Goal: Browse casually

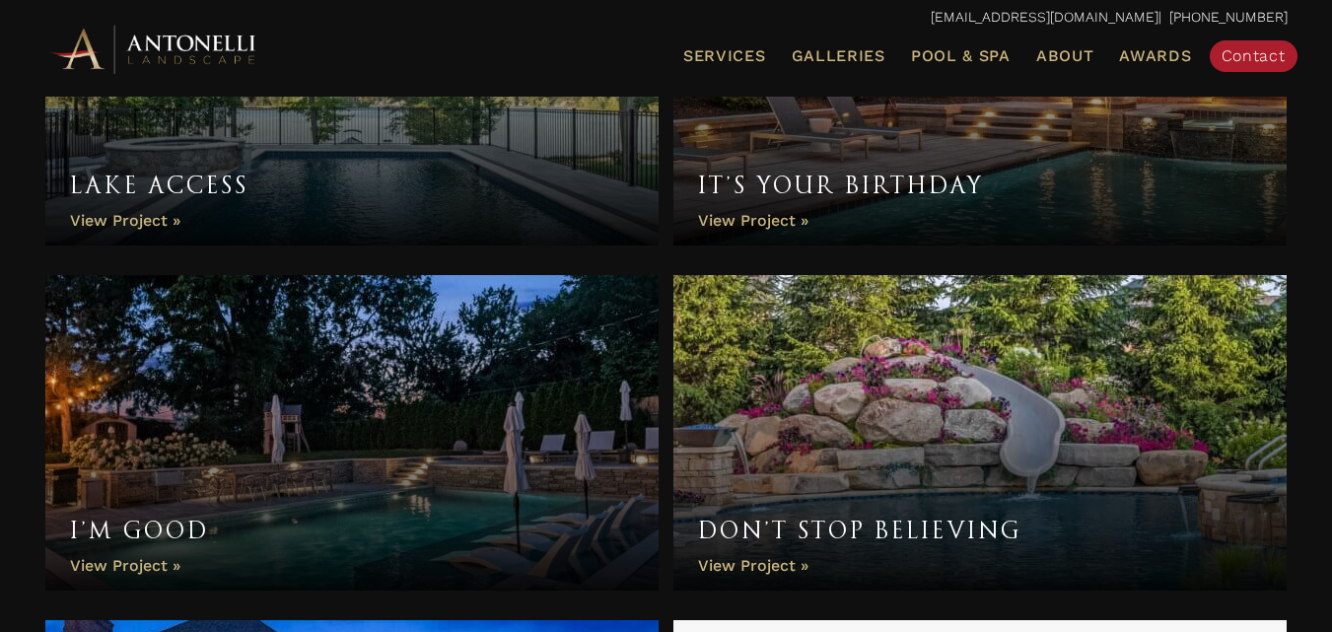
scroll to position [1676, 0]
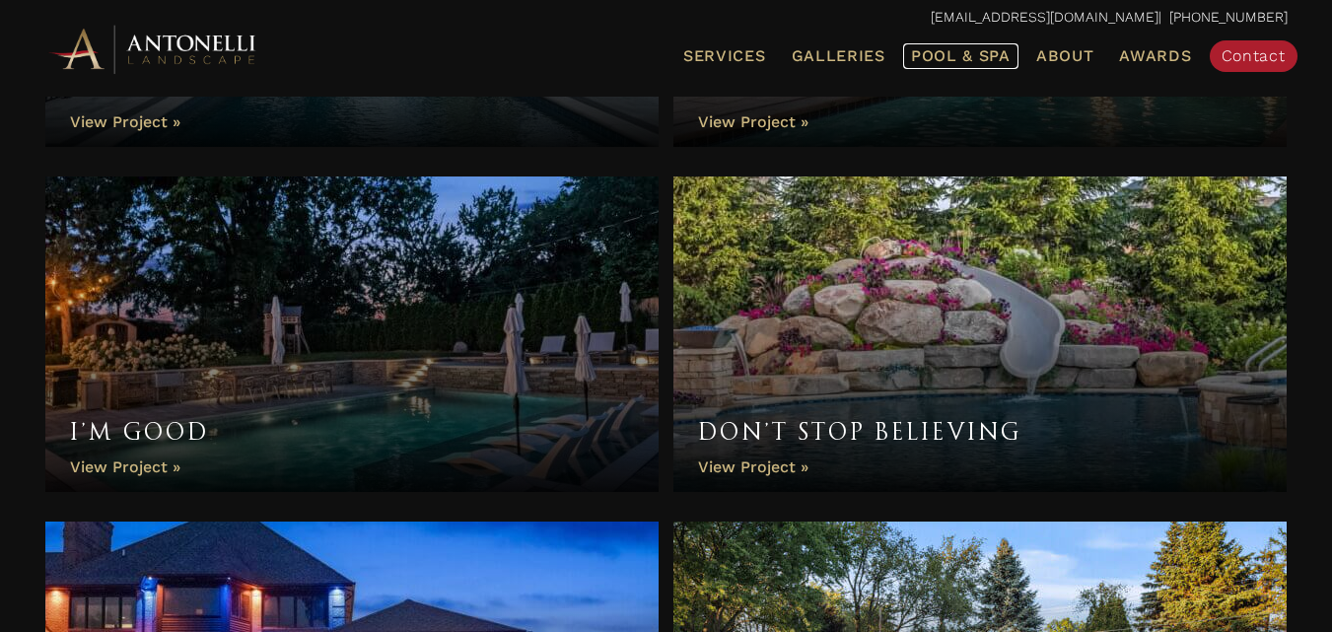
click at [969, 60] on span "Pool & Spa" at bounding box center [961, 55] width 100 height 19
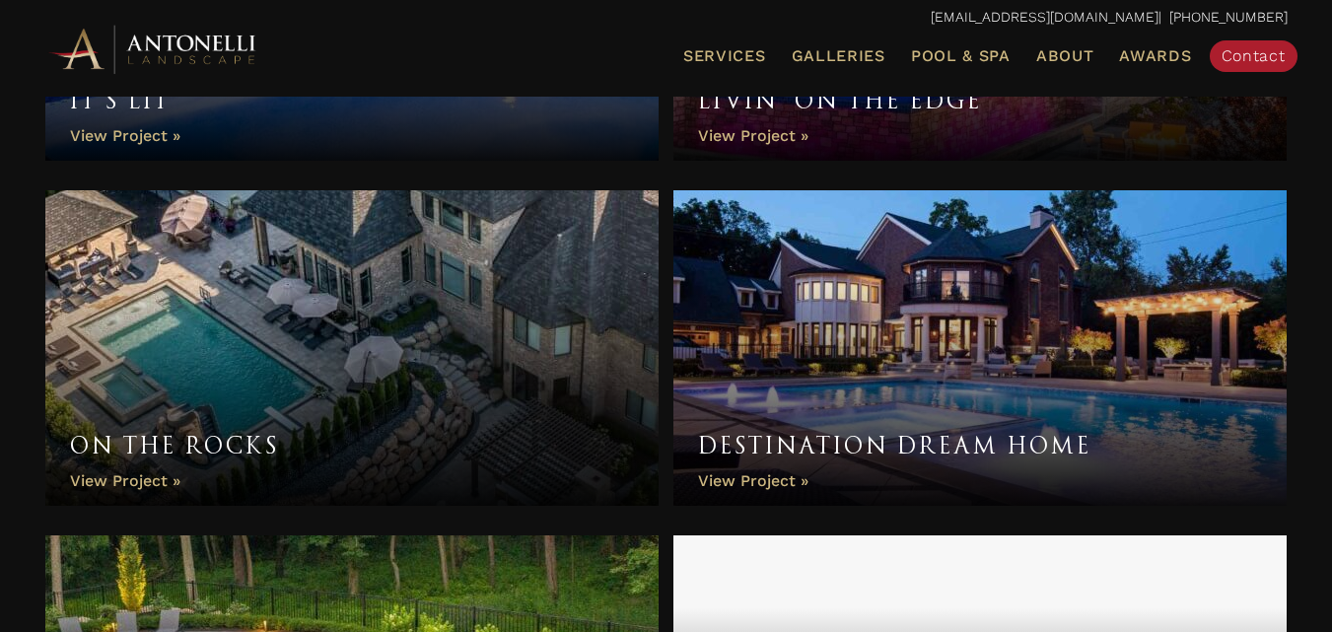
scroll to position [3339, 0]
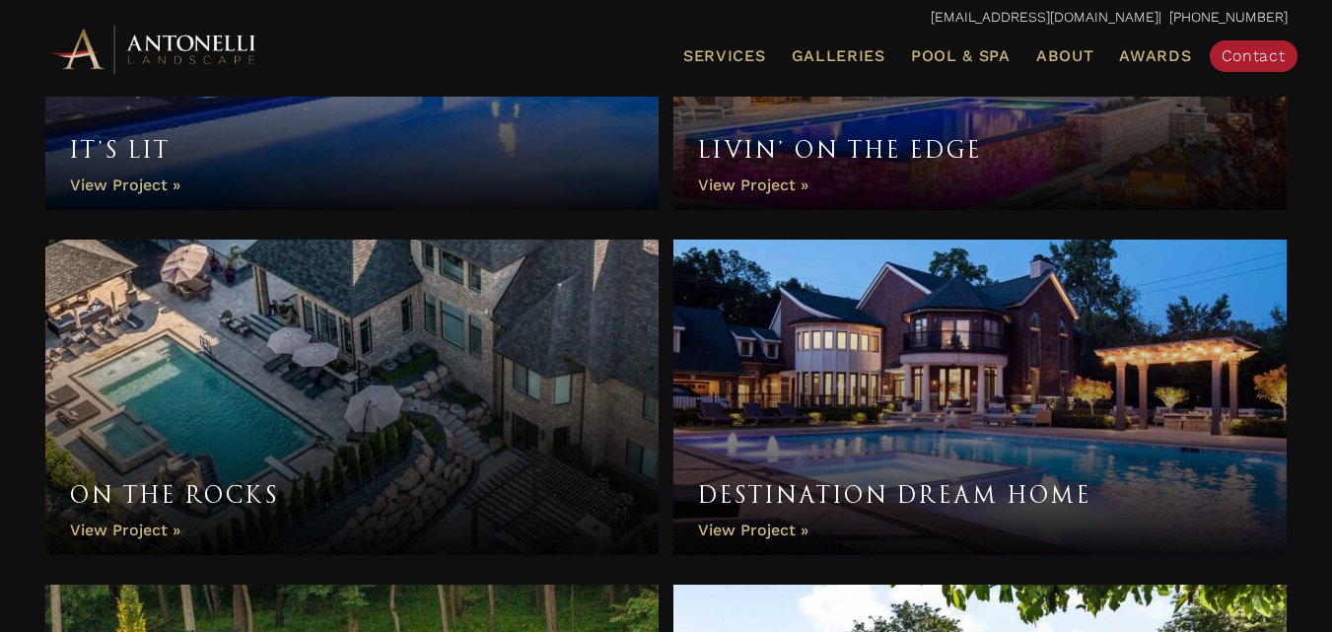
click at [350, 387] on link "On the Rocks" at bounding box center [352, 398] width 614 height 316
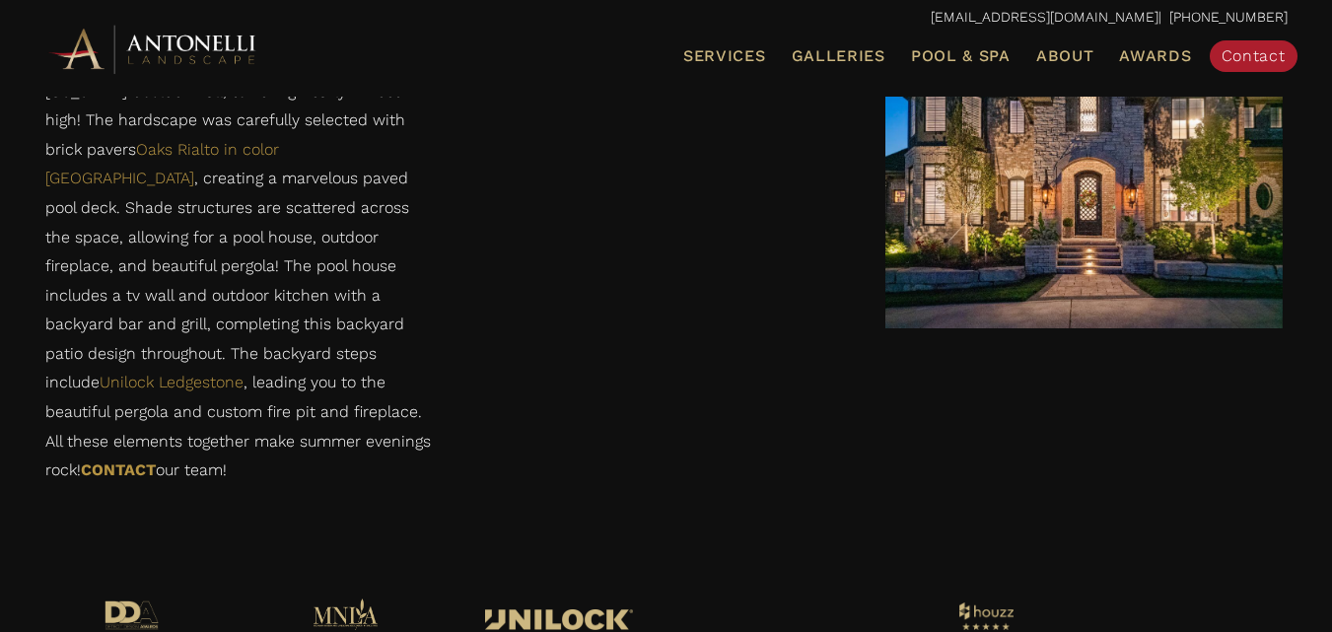
scroll to position [4438, 0]
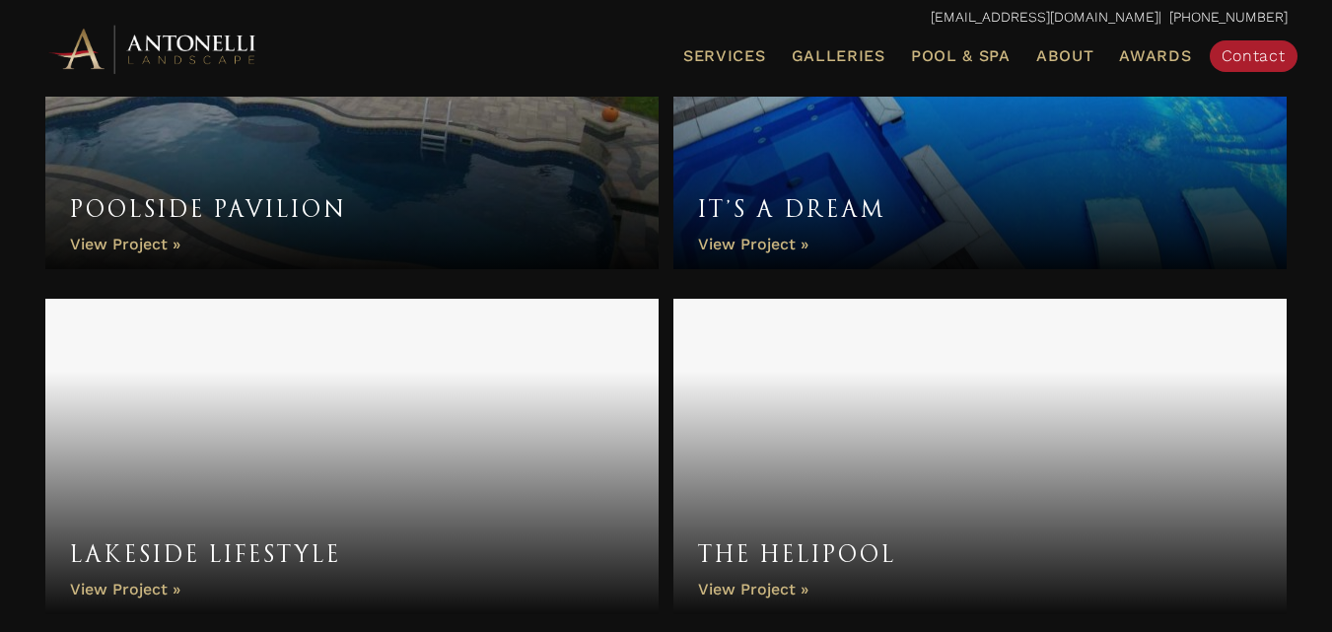
scroll to position [4678, 0]
